Goal: Task Accomplishment & Management: Manage account settings

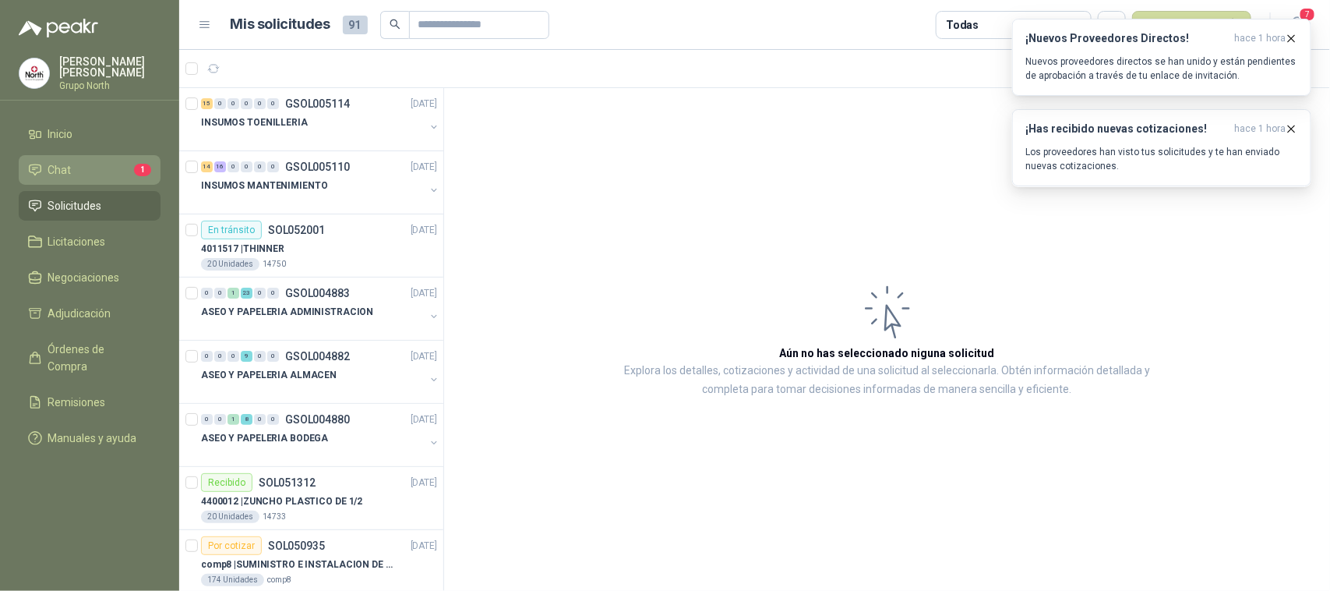
click at [74, 175] on li "Chat 1" at bounding box center [89, 169] width 123 height 17
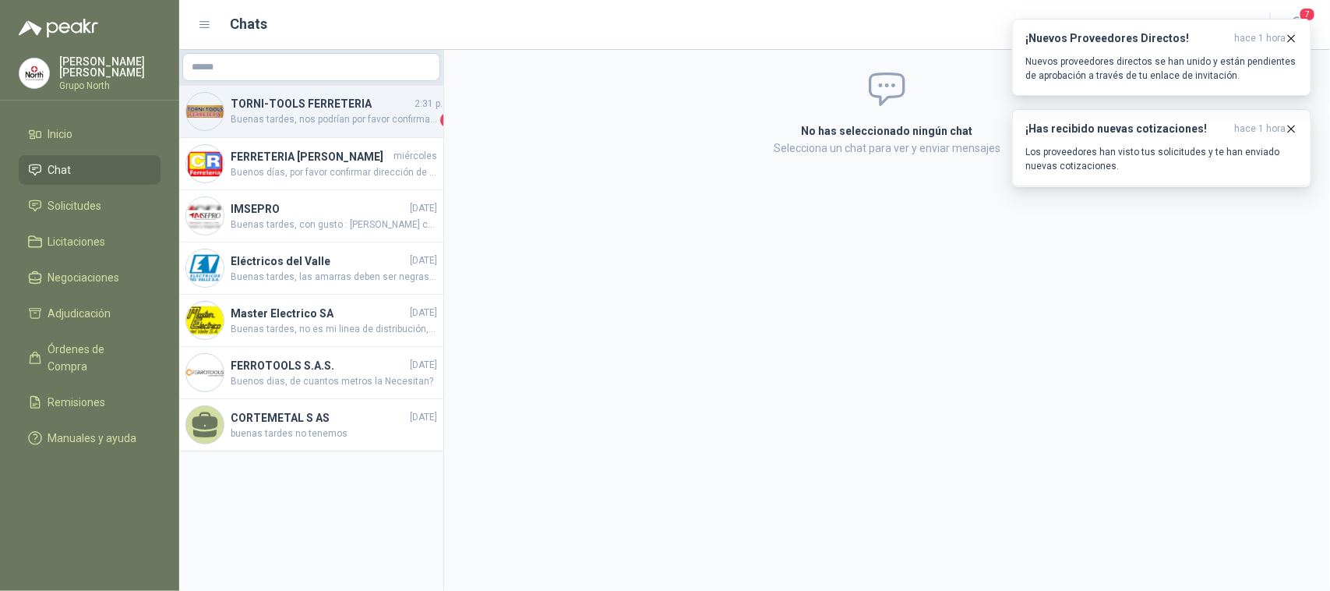
click at [335, 122] on span "Buenas tardes, nos podrían por favor confirmar qué modelo se refieren con el "[…" at bounding box center [334, 120] width 207 height 16
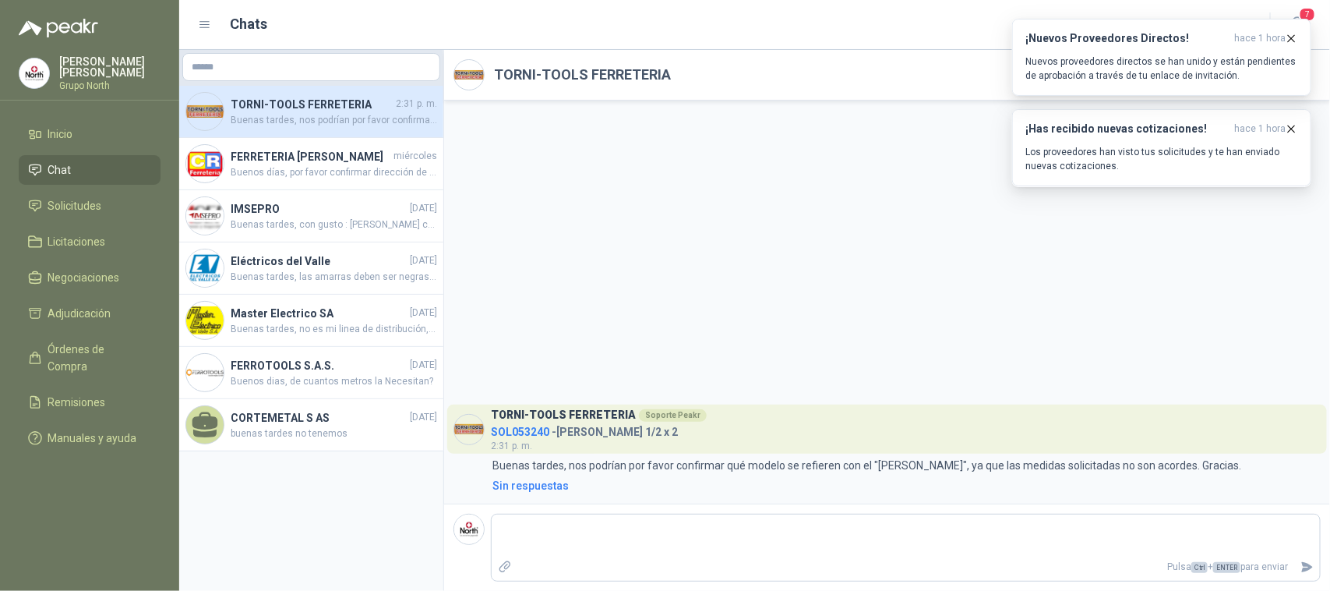
click at [567, 431] on h4 "SOL053240 - [PERSON_NAME] 1/2 x 2" at bounding box center [599, 429] width 216 height 15
click at [522, 427] on span "SOL053240" at bounding box center [520, 432] width 58 height 12
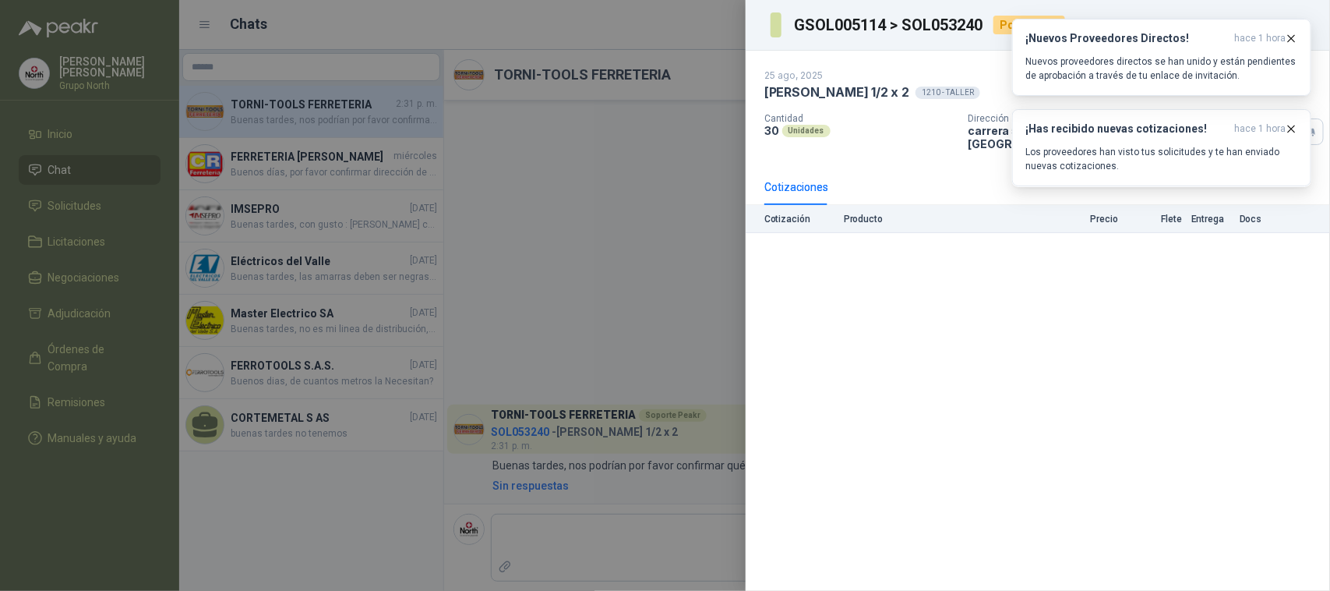
click at [918, 143] on div "[DATE] [PERSON_NAME] 1/2 x 2 1210 - TALLER Cantidad 30 Unidades Dirección [STRE…" at bounding box center [1038, 110] width 585 height 118
click at [1294, 126] on icon "button" at bounding box center [1292, 128] width 6 height 6
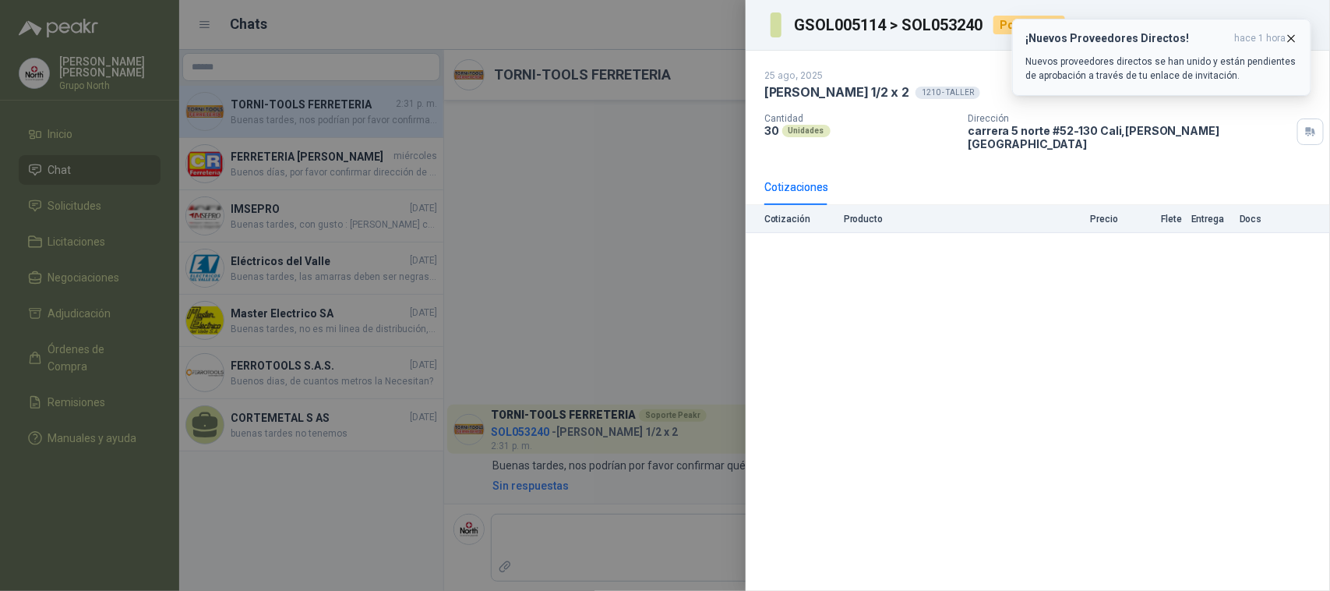
click at [1291, 44] on icon "button" at bounding box center [1291, 38] width 13 height 13
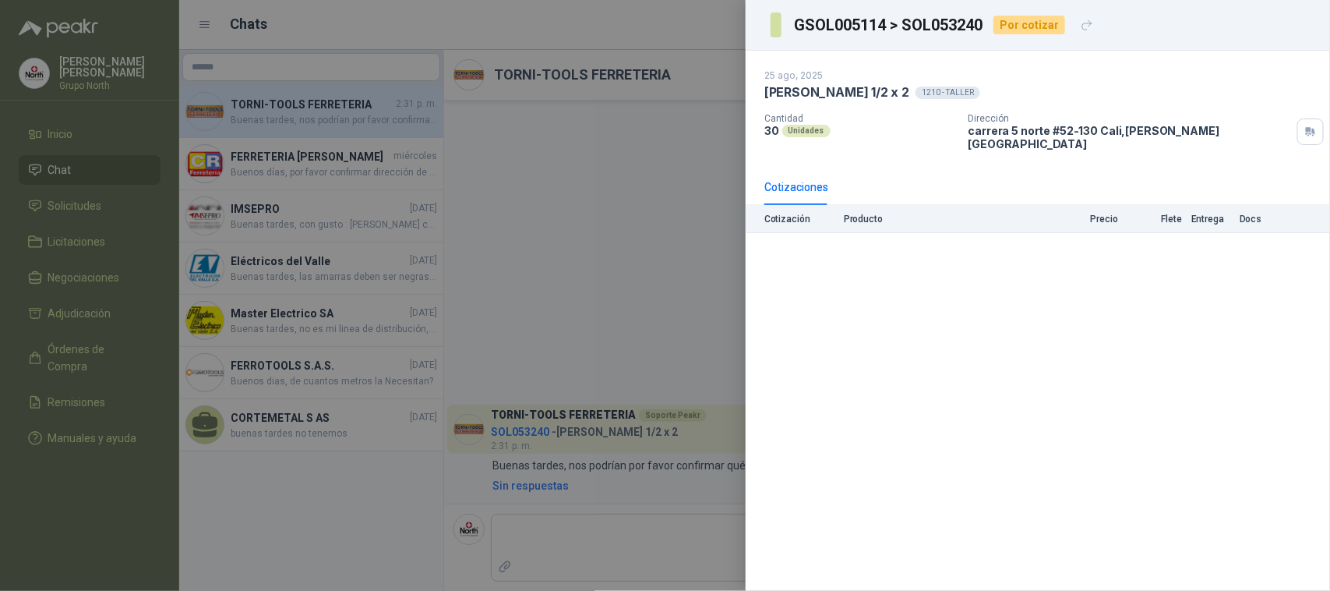
drag, startPoint x: 916, startPoint y: 90, endPoint x: 761, endPoint y: 84, distance: 154.4
click at [761, 84] on div "[DATE] [PERSON_NAME] 1/2 x 2 1210 - TALLER Cantidad 30 Unidades Dirección [STRE…" at bounding box center [1038, 110] width 585 height 118
click at [862, 169] on div "Cotizaciones" at bounding box center [1038, 187] width 547 height 36
click at [1011, 79] on div "25 ago, 2025" at bounding box center [1038, 75] width 547 height 12
click at [574, 210] on div at bounding box center [665, 295] width 1330 height 591
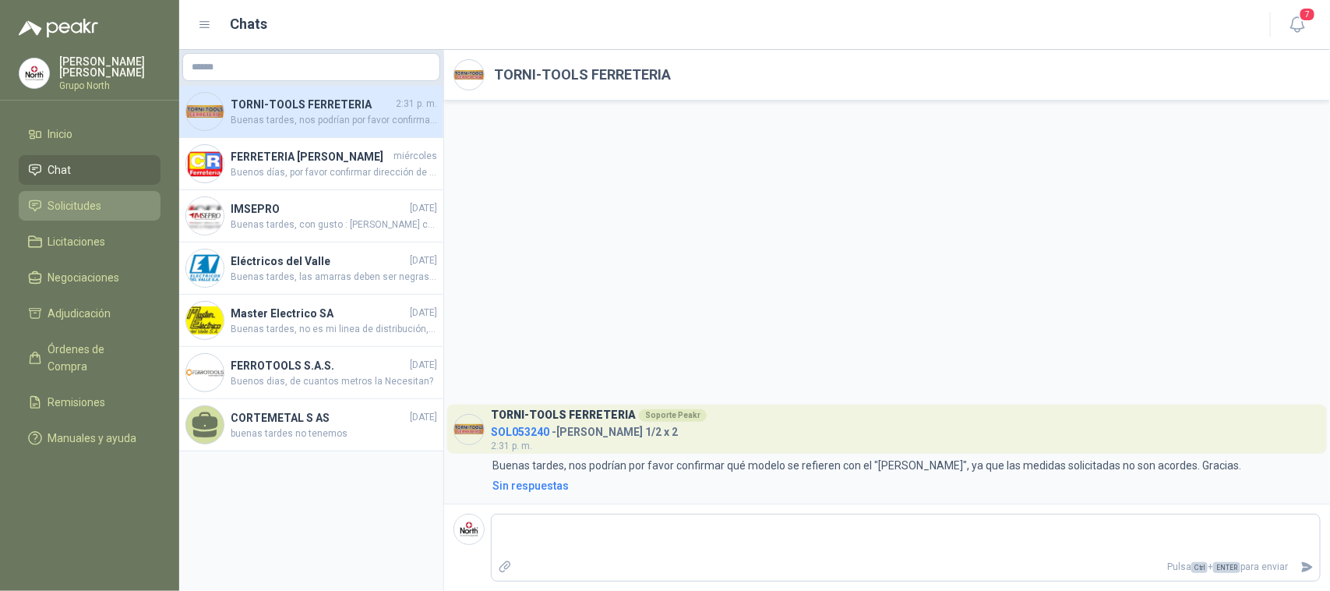
click at [87, 203] on span "Solicitudes" at bounding box center [75, 205] width 54 height 17
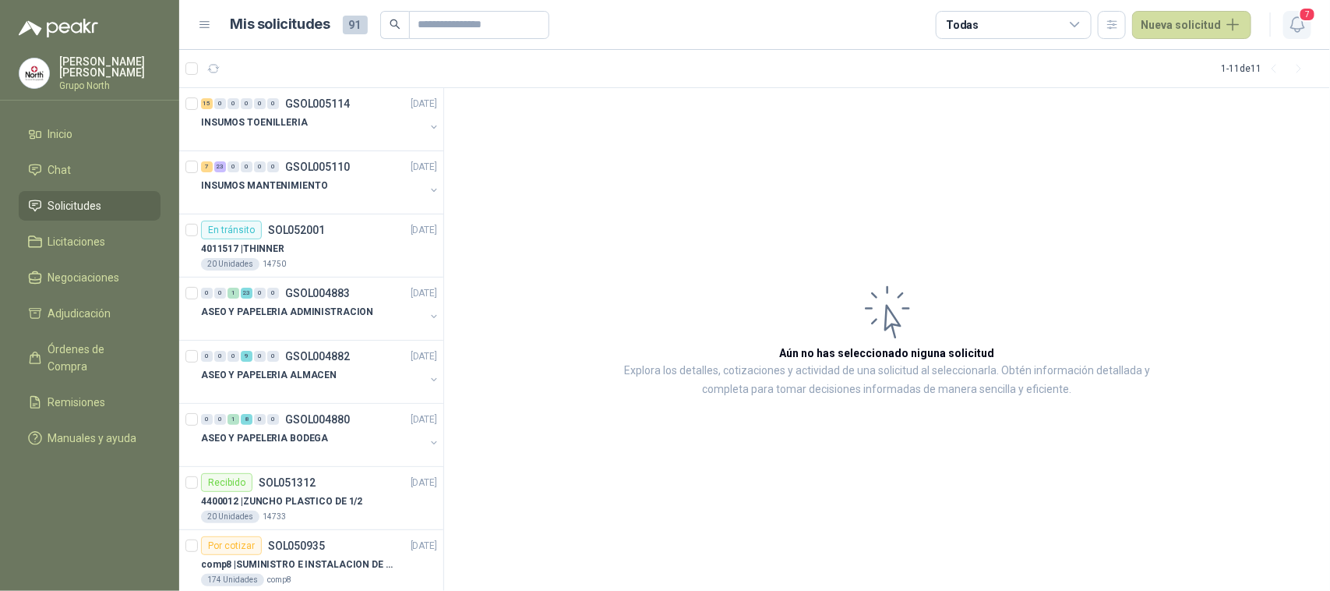
click at [1301, 17] on span "7" at bounding box center [1307, 14] width 17 height 15
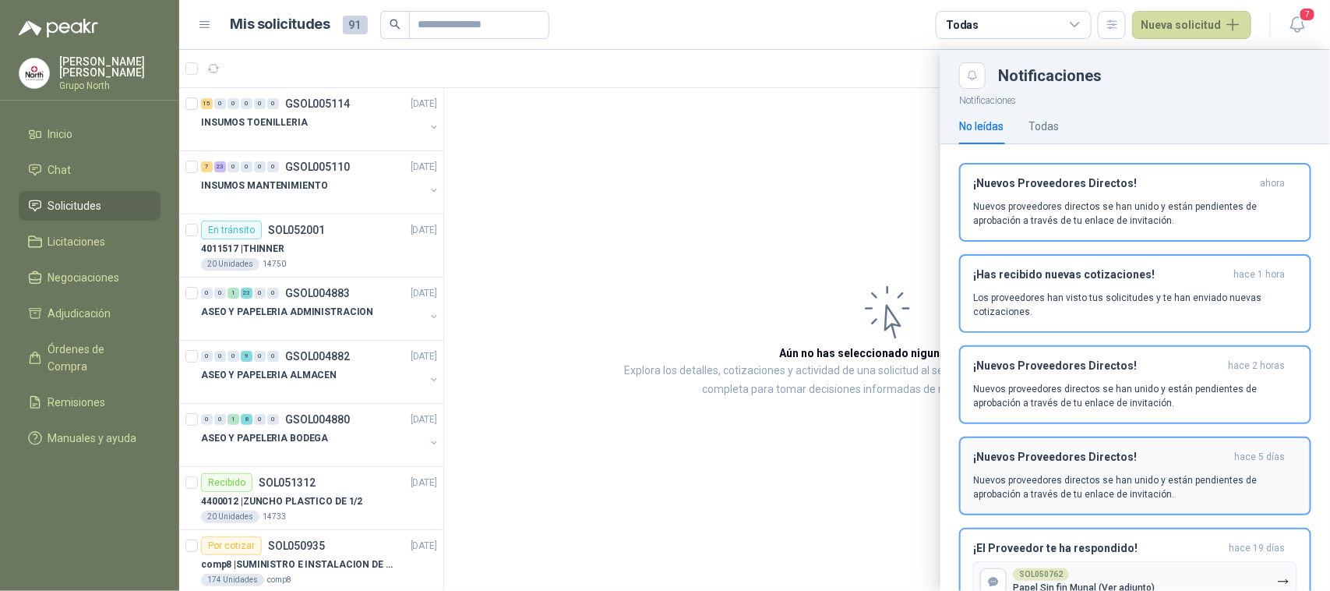
click at [1064, 450] on div "¡Nuevos Proveedores Directos! [DATE] Nuevos proveedores directos se han unido y…" at bounding box center [1135, 475] width 324 height 51
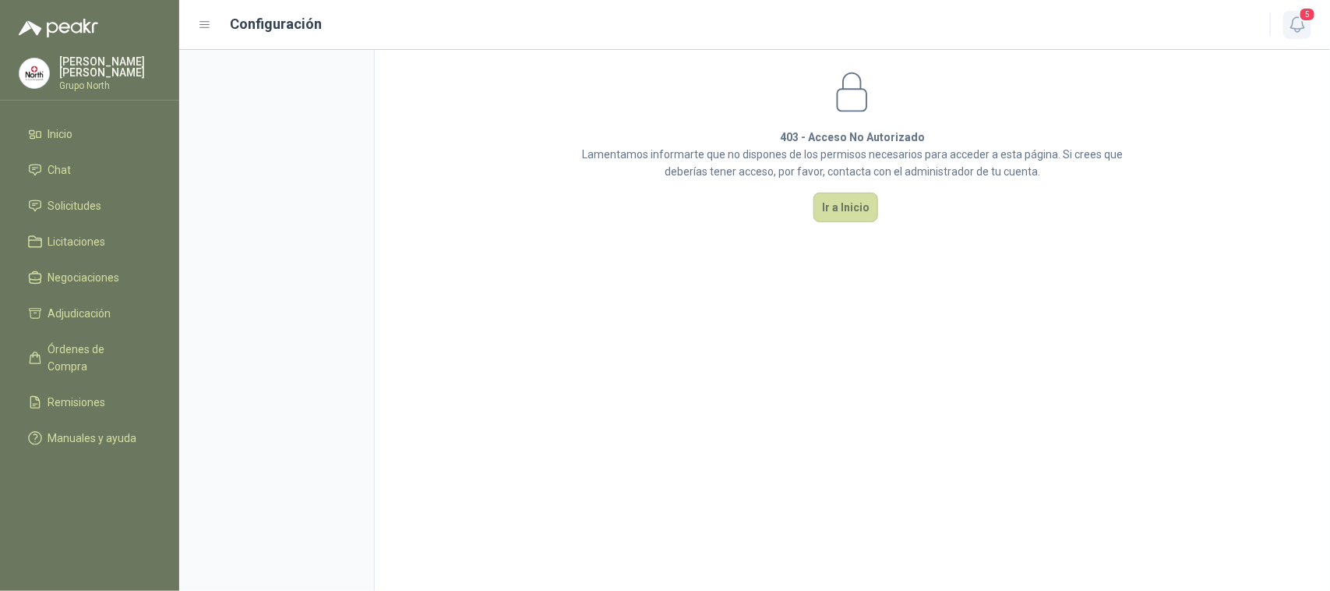
click at [1306, 13] on span "5" at bounding box center [1307, 14] width 17 height 15
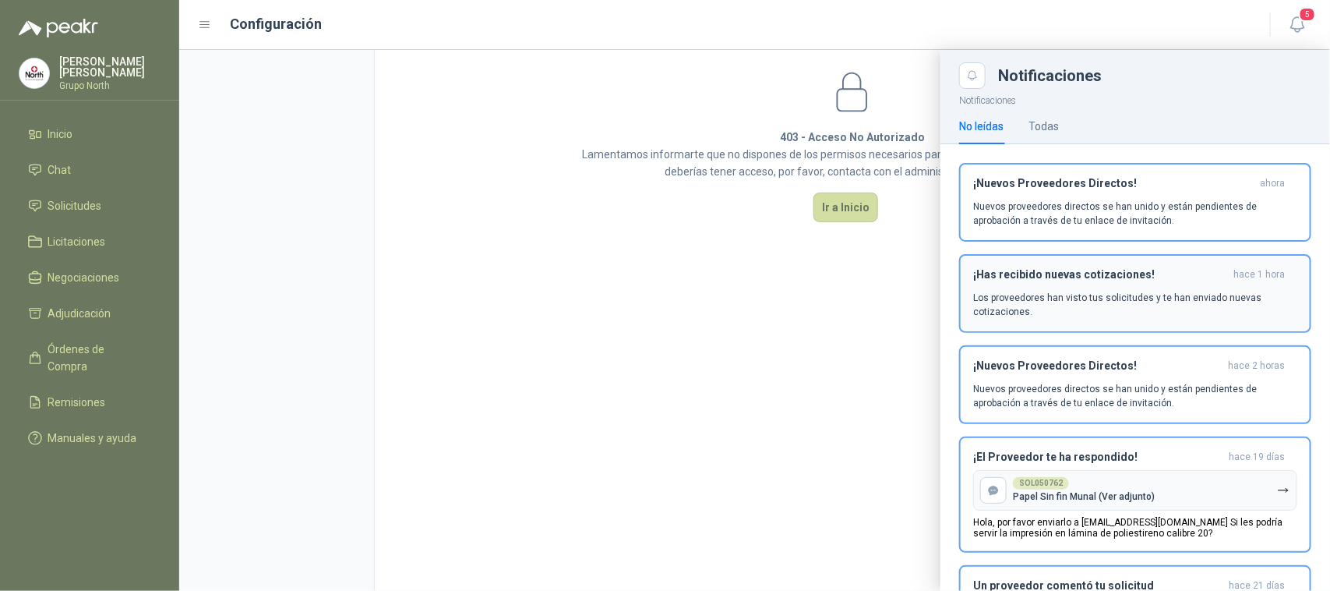
click at [1037, 279] on h3 "¡Has recibido nuevas cotizaciones!" at bounding box center [1100, 274] width 254 height 13
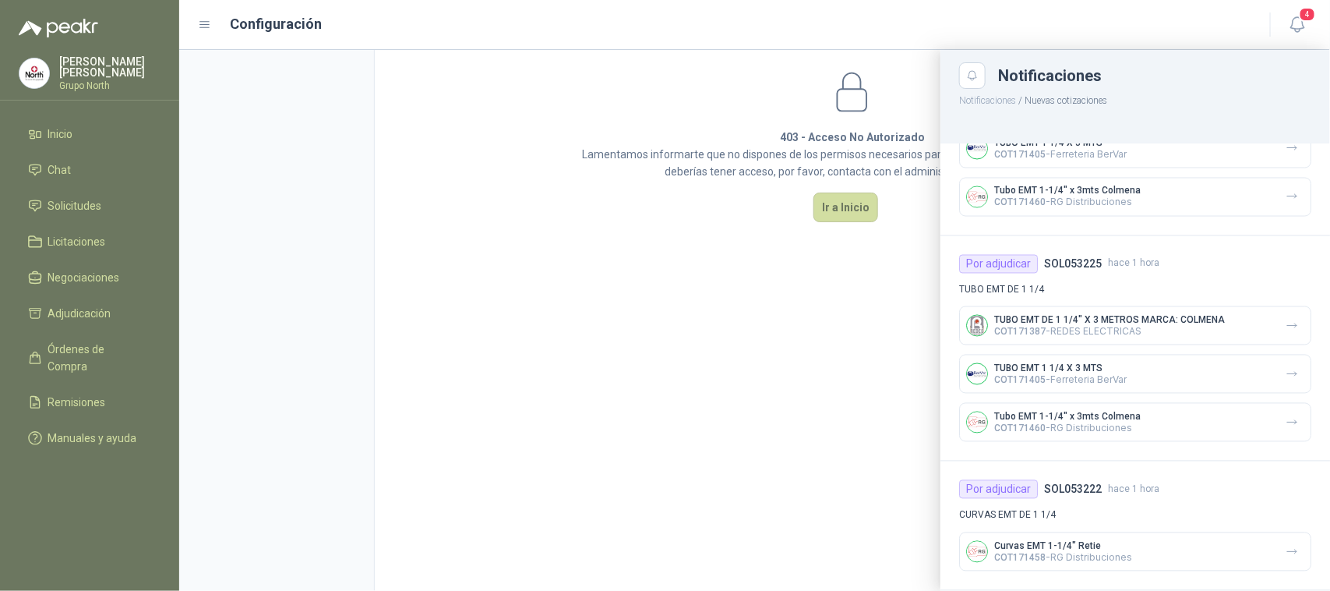
scroll to position [1295, 0]
click at [400, 227] on div at bounding box center [754, 320] width 1151 height 541
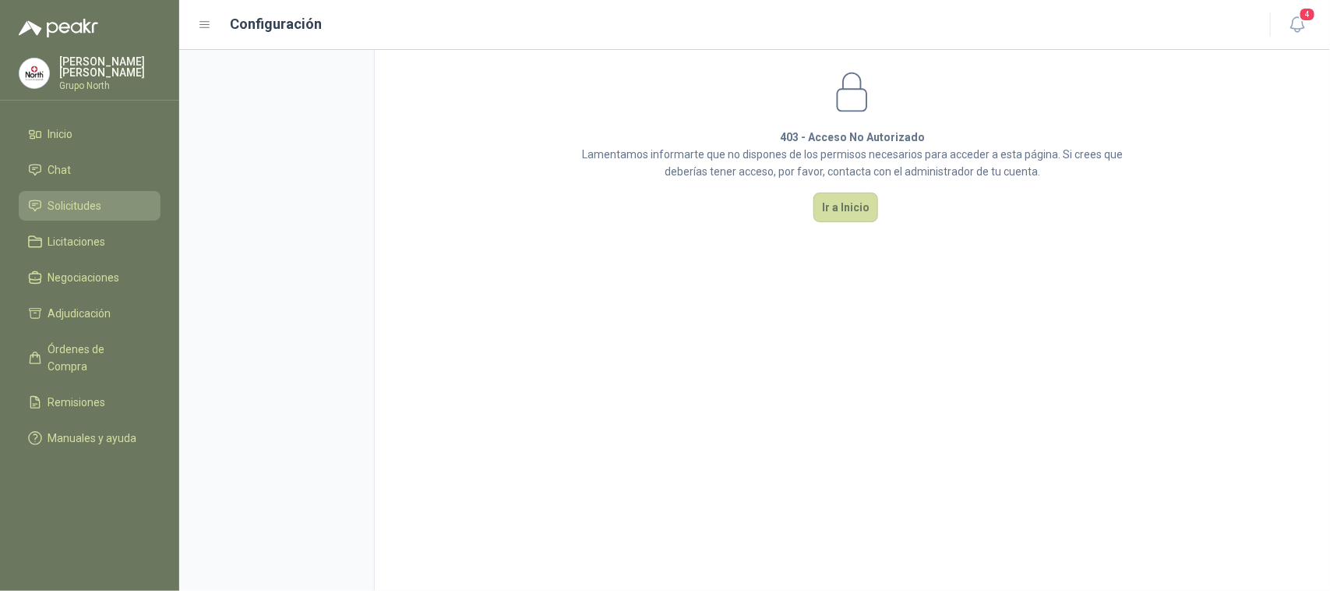
click at [83, 200] on span "Solicitudes" at bounding box center [75, 205] width 54 height 17
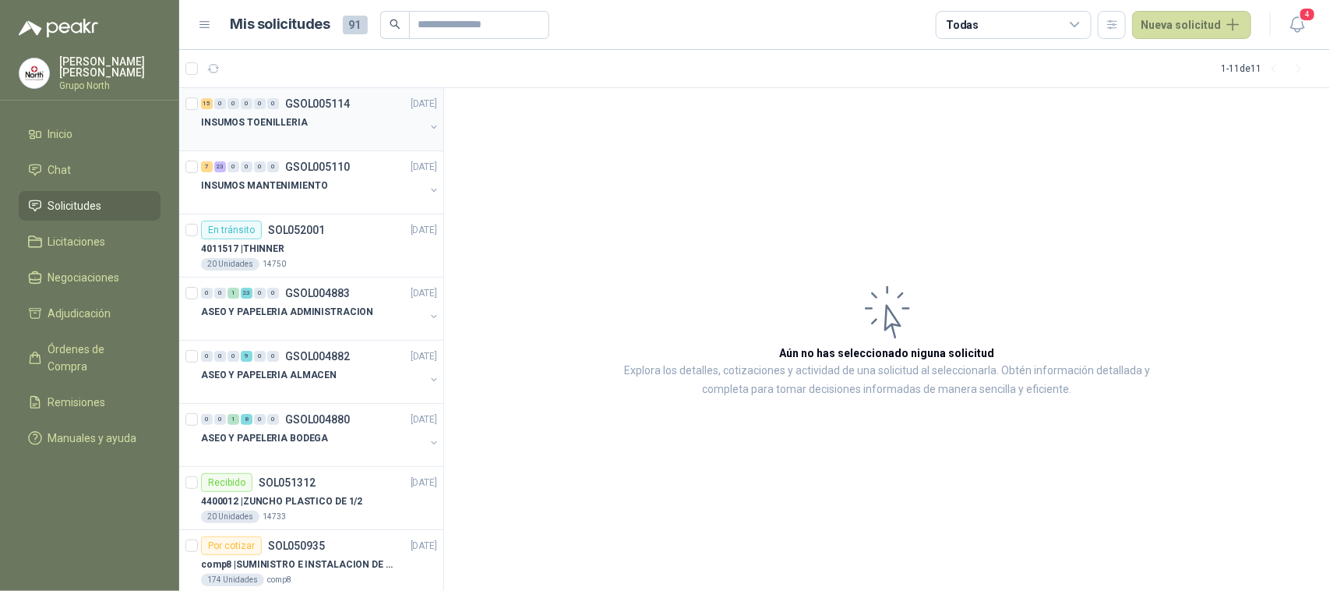
click at [327, 125] on div "INSUMOS TOENILLERIA" at bounding box center [313, 122] width 224 height 19
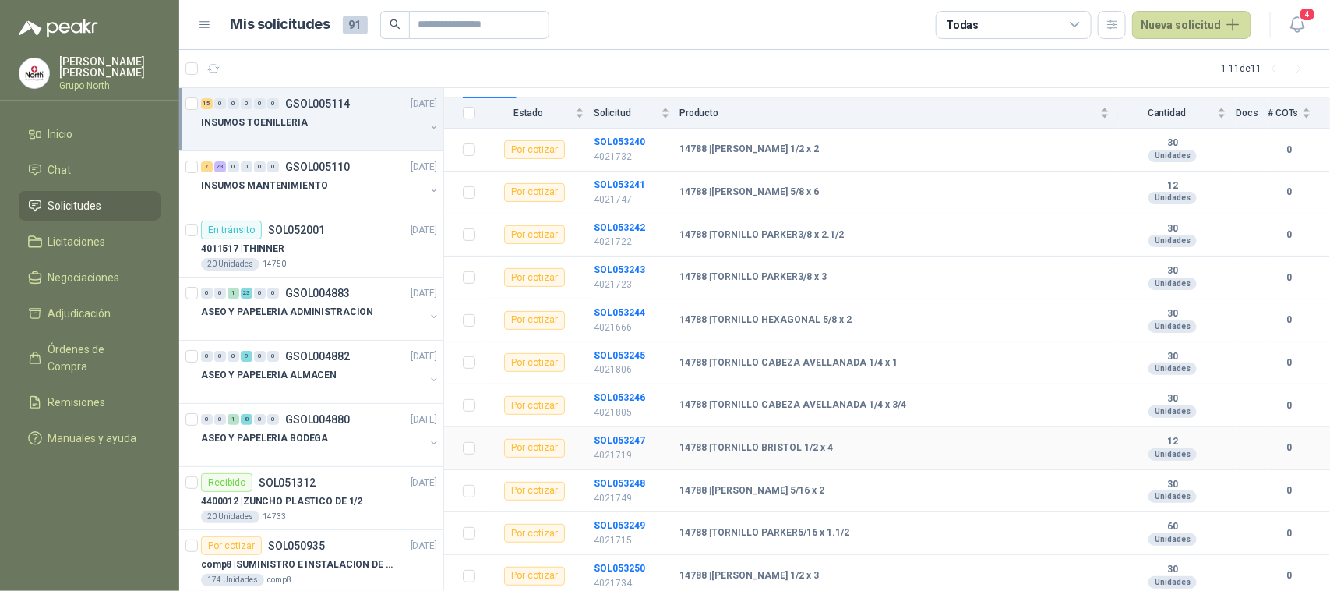
scroll to position [72, 0]
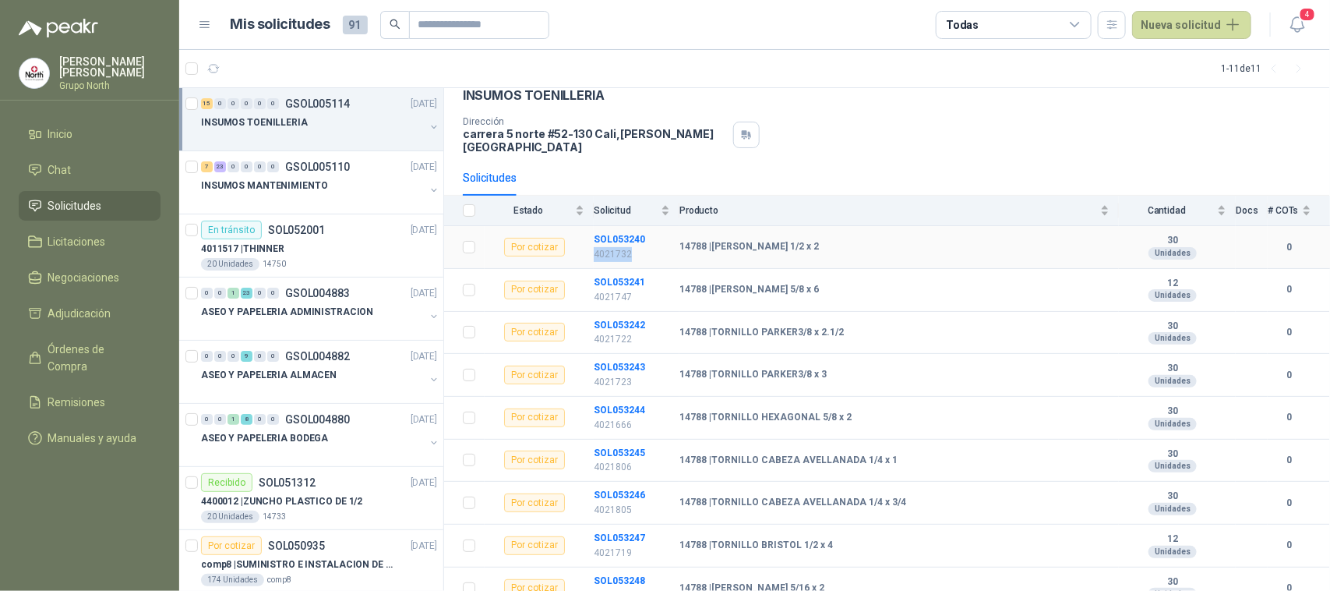
drag, startPoint x: 630, startPoint y: 240, endPoint x: 596, endPoint y: 243, distance: 33.7
click at [596, 247] on p "4021732" at bounding box center [632, 254] width 76 height 15
copy p "4021732"
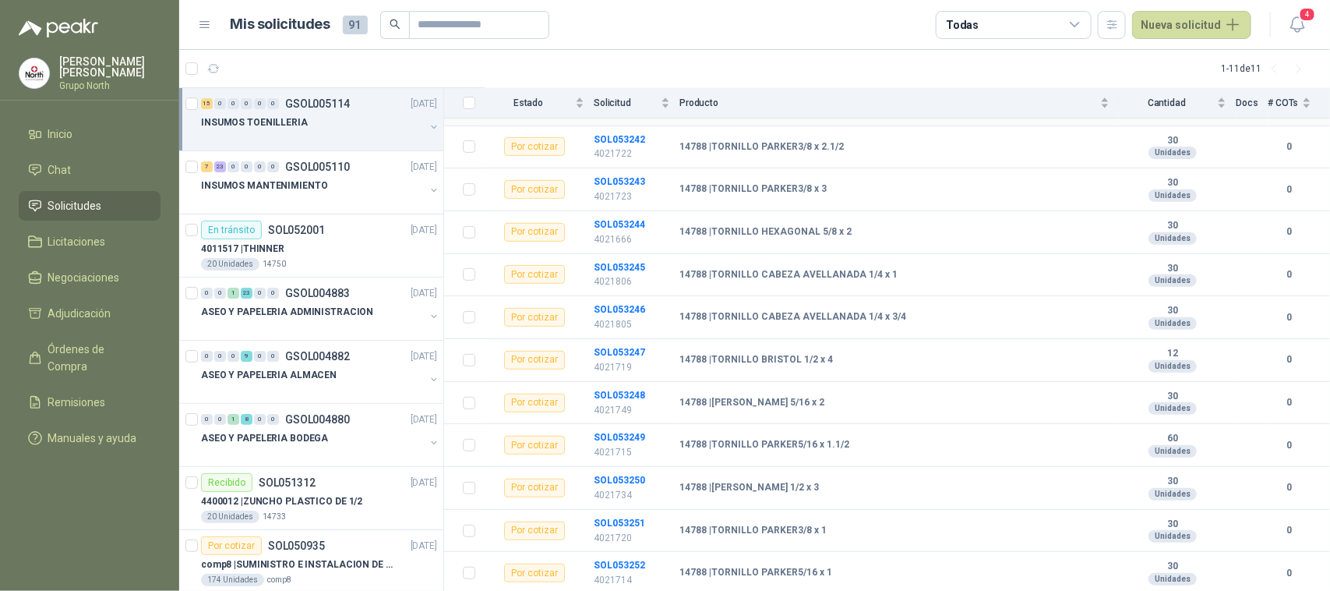
scroll to position [365, 0]
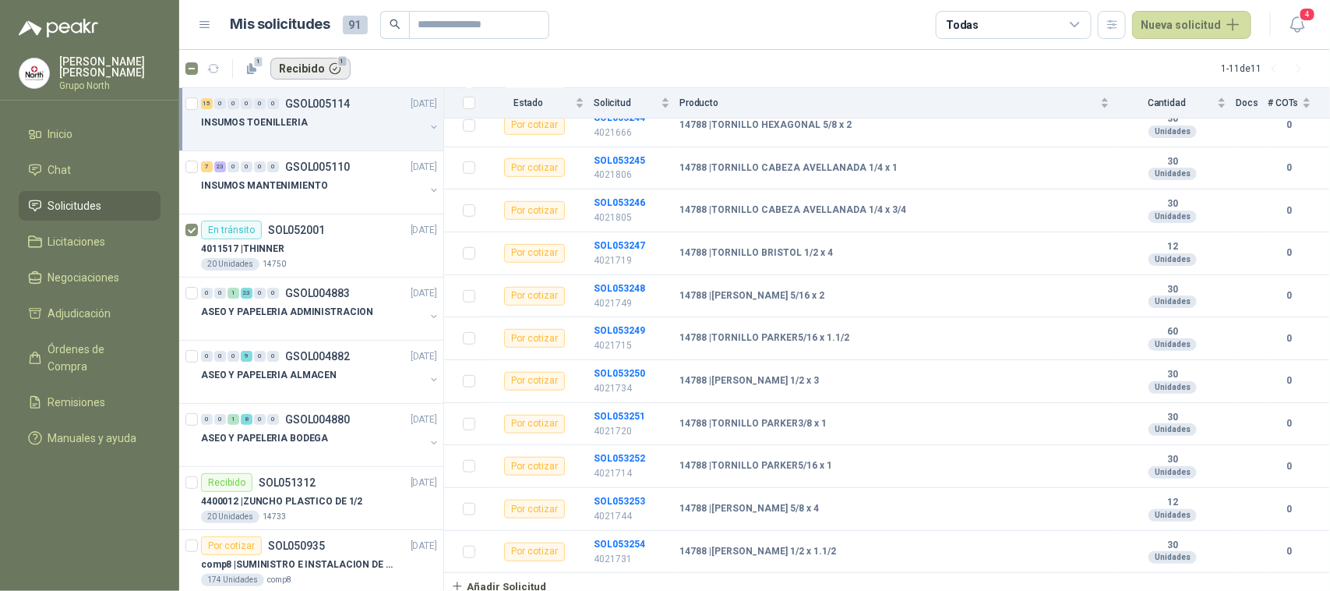
click at [305, 68] on button "Recibido 1" at bounding box center [310, 69] width 80 height 22
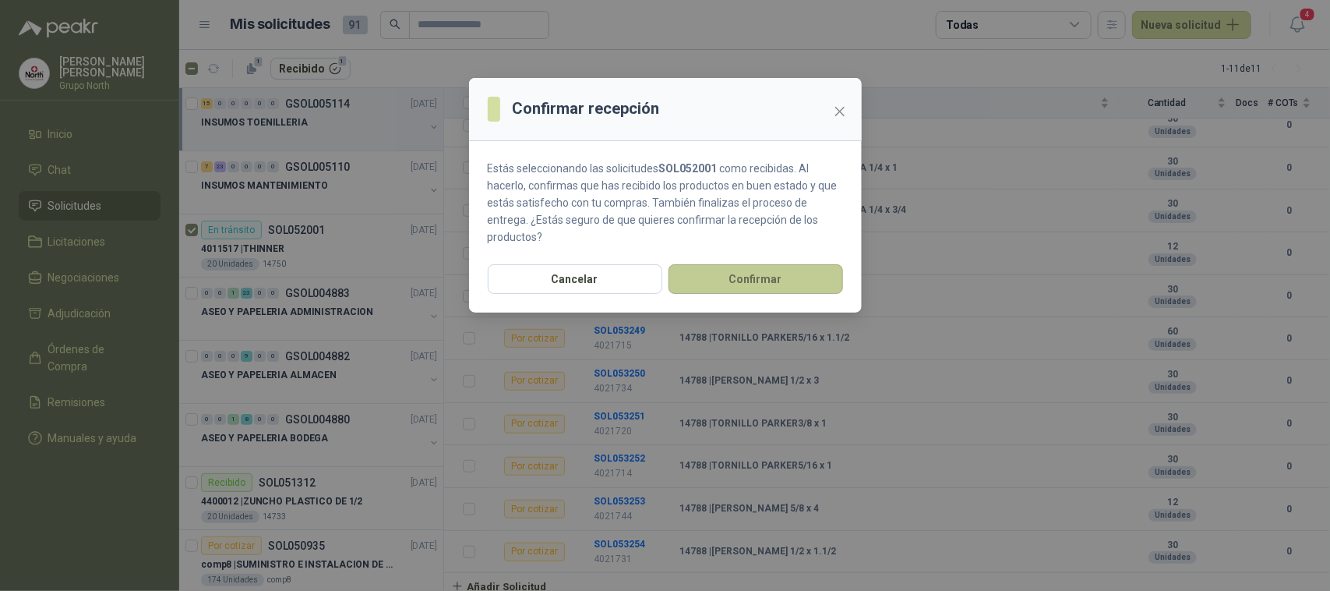
click at [733, 286] on button "Confirmar" at bounding box center [756, 279] width 175 height 30
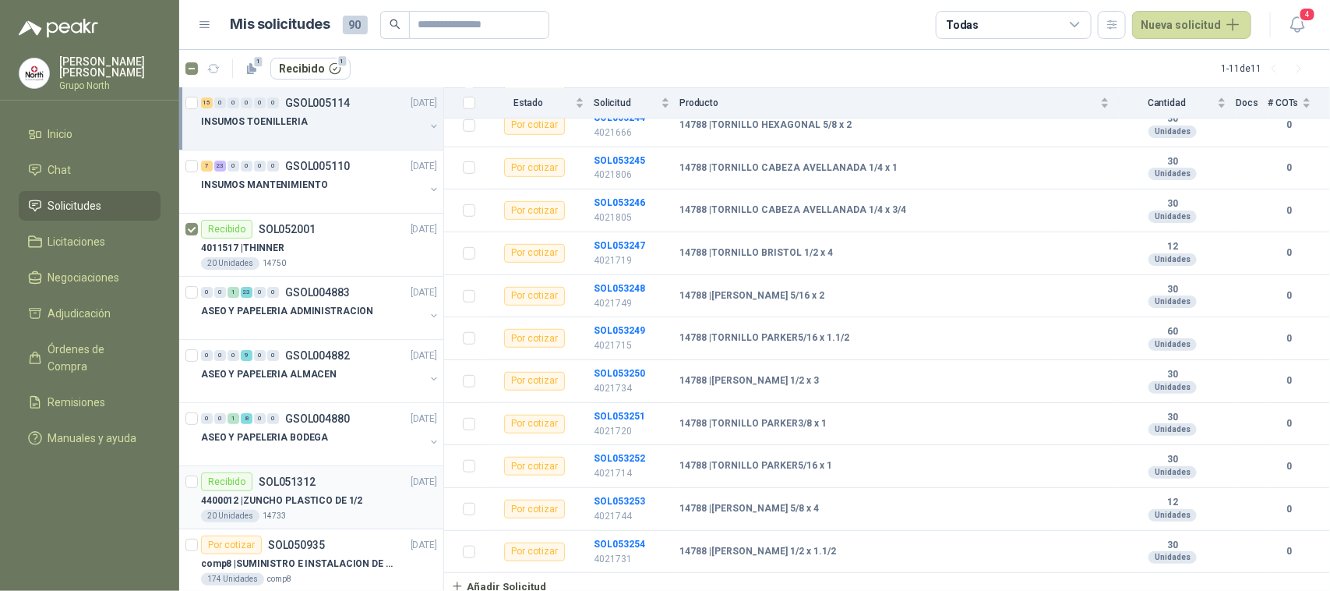
scroll to position [0, 0]
click at [351, 310] on p "ASEO Y PAPELERIA ADMINISTRACION" at bounding box center [287, 312] width 172 height 15
